Goal: Task Accomplishment & Management: Manage account settings

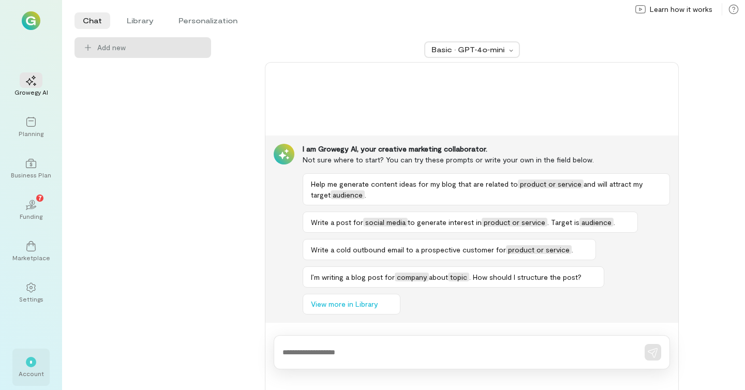
click at [33, 364] on div "*" at bounding box center [31, 362] width 10 height 10
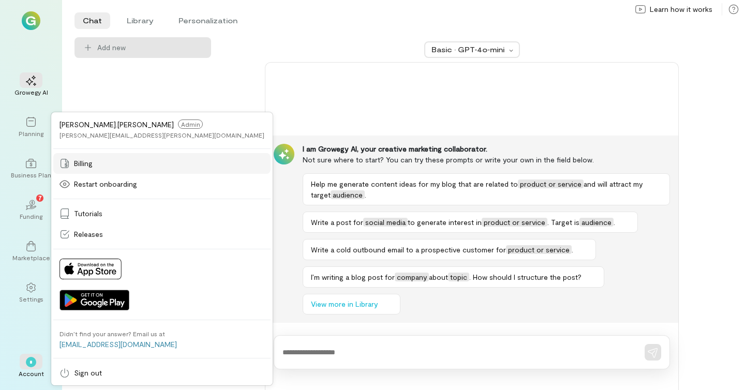
click at [125, 163] on div "Billing" at bounding box center [161, 163] width 205 height 10
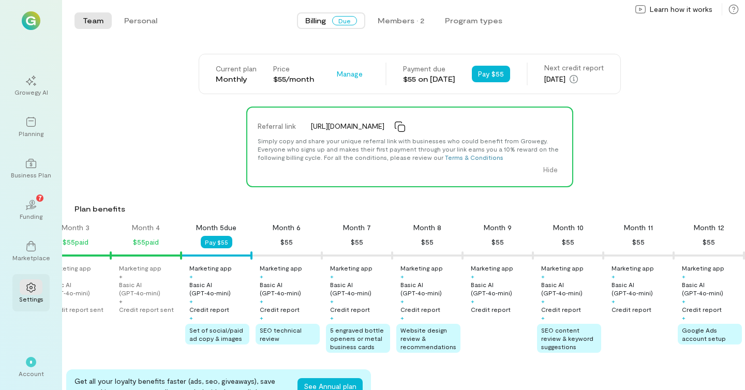
click at [34, 286] on icon at bounding box center [31, 287] width 10 height 10
click at [23, 368] on div "*" at bounding box center [31, 362] width 23 height 16
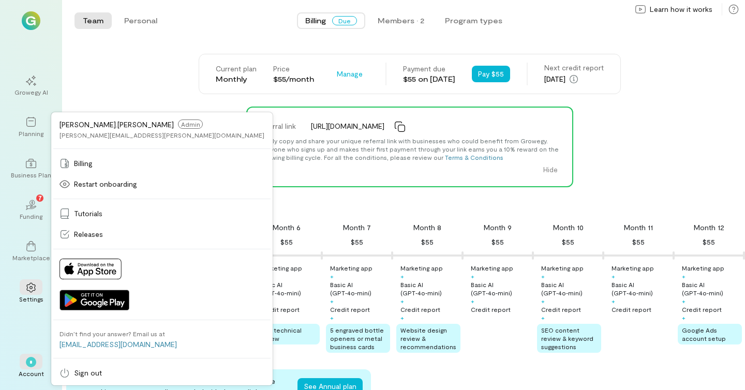
click at [91, 129] on div "[PERSON_NAME].[PERSON_NAME] Admin [PERSON_NAME][EMAIL_ADDRESS][PERSON_NAME][DOM…" at bounding box center [161, 129] width 205 height 20
click at [137, 22] on button "Personal" at bounding box center [141, 20] width 50 height 17
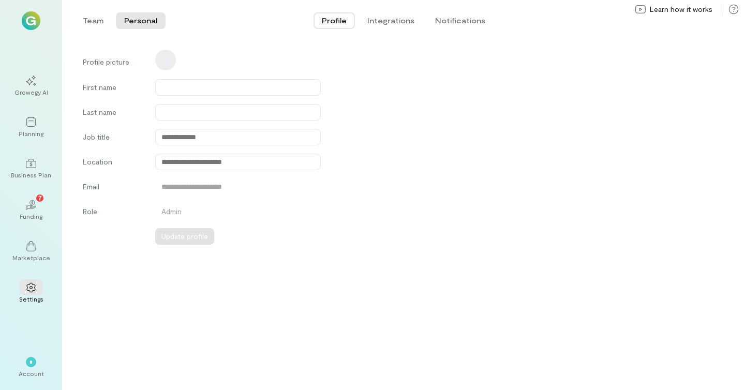
click at [397, 34] on div "Team Personal Profile Integrations Notifications Team Personal" at bounding box center [403, 20] width 683 height 41
click at [395, 21] on button "Integrations" at bounding box center [391, 20] width 64 height 17
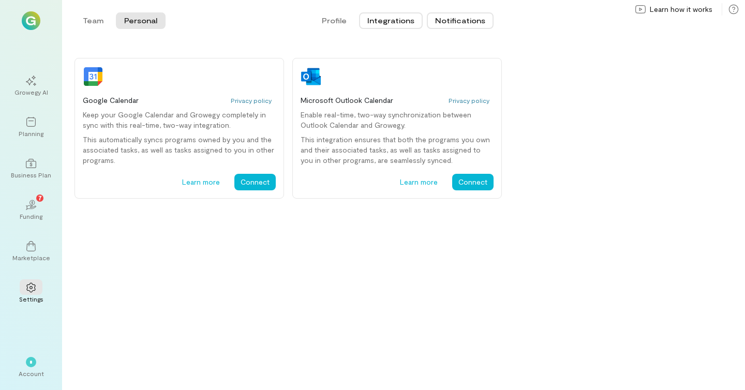
click at [449, 25] on button "Notifications" at bounding box center [460, 20] width 67 height 17
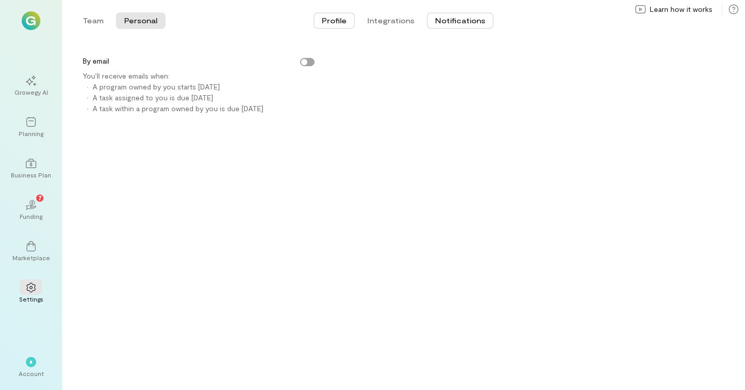
click at [336, 18] on button "Profile" at bounding box center [333, 20] width 41 height 17
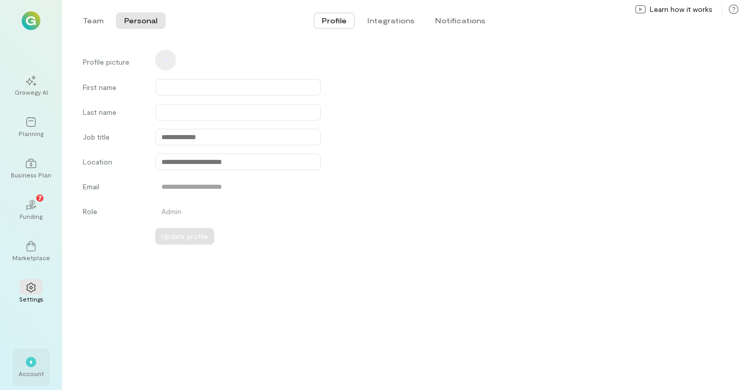
click at [32, 361] on div "*" at bounding box center [31, 362] width 10 height 10
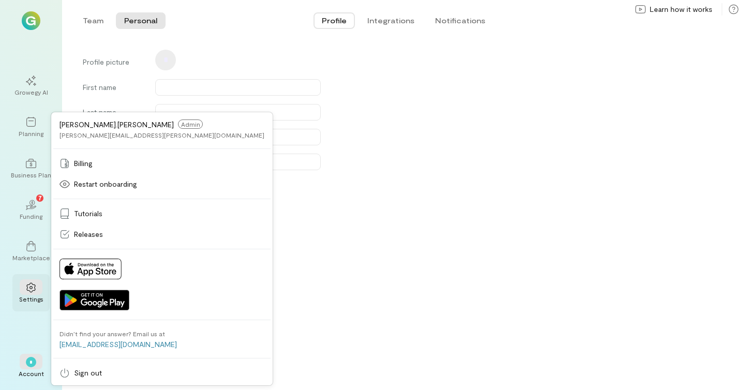
click at [29, 283] on icon at bounding box center [31, 287] width 10 height 10
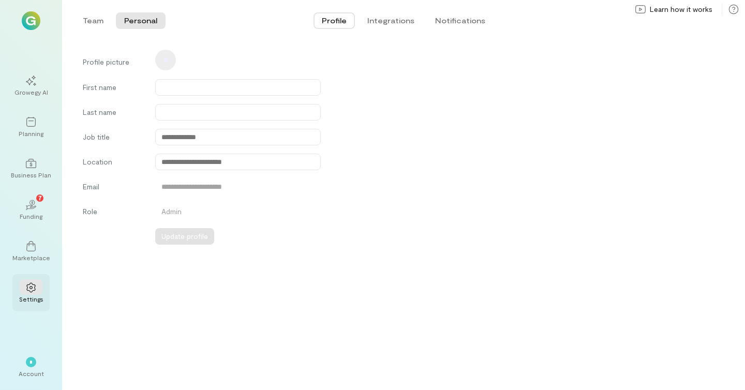
click at [31, 292] on icon at bounding box center [30, 288] width 9 height 10
click at [26, 259] on div "Marketplace" at bounding box center [31, 257] width 38 height 8
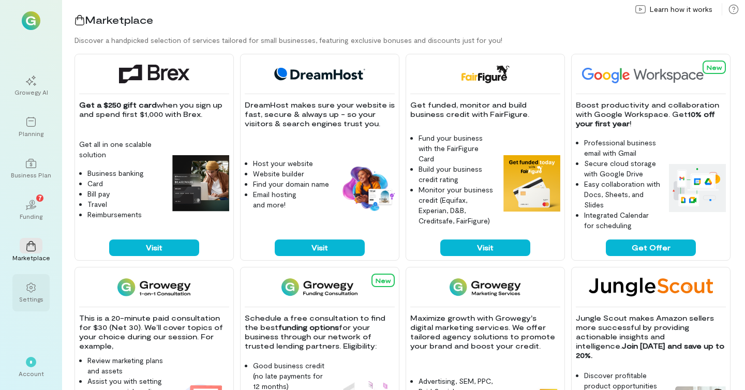
click at [33, 288] on icon at bounding box center [31, 287] width 10 height 10
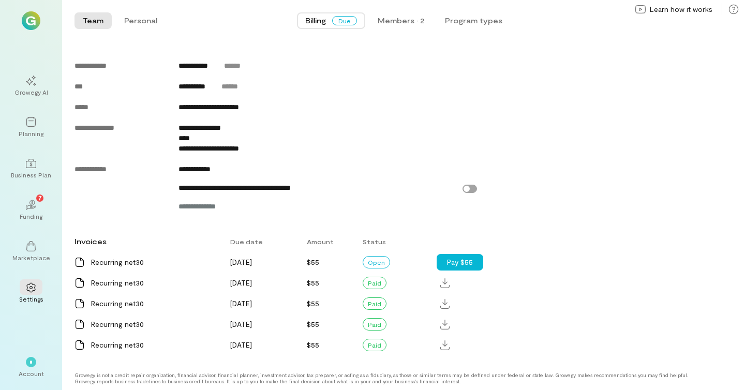
scroll to position [467, 0]
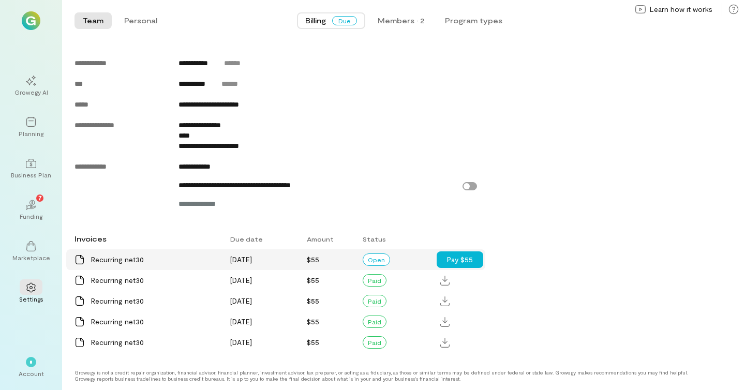
click at [368, 260] on div "Open" at bounding box center [376, 259] width 27 height 12
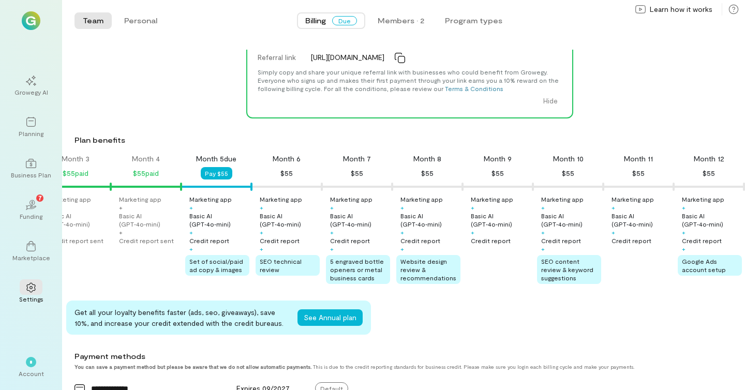
scroll to position [40, 0]
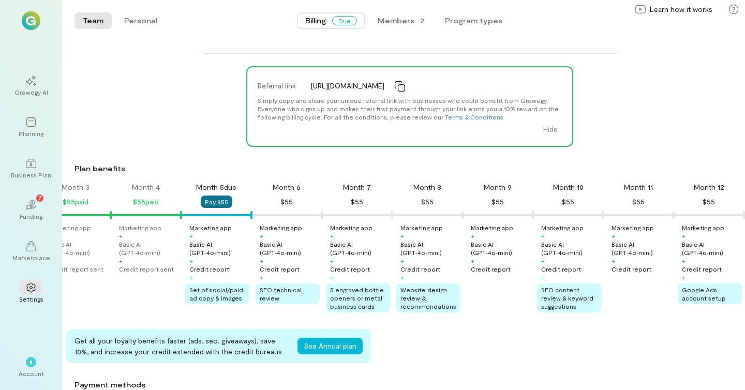
click at [217, 203] on button "Pay $55" at bounding box center [217, 202] width 32 height 12
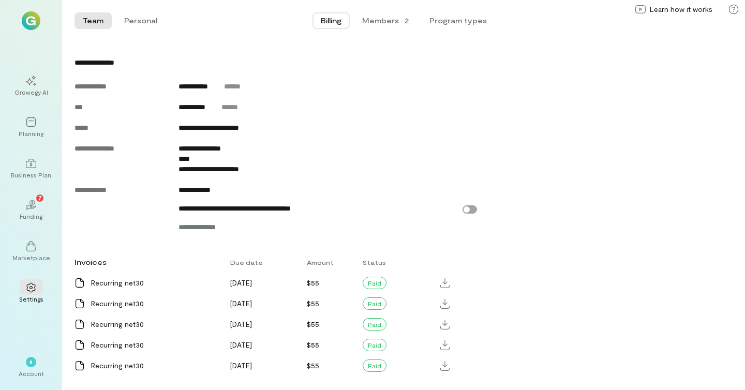
scroll to position [511, 0]
